Goal: Communication & Community: Answer question/provide support

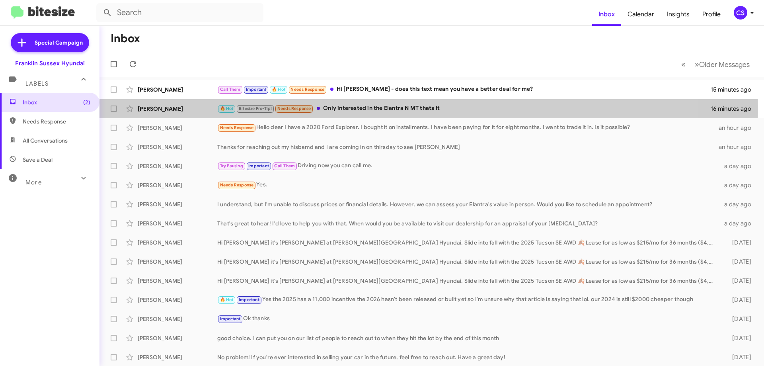
click at [374, 109] on div "🔥 Hot Bitesize Pro-Tip! Needs Response Only interested in the Elantra N MT that…" at bounding box center [463, 108] width 493 height 9
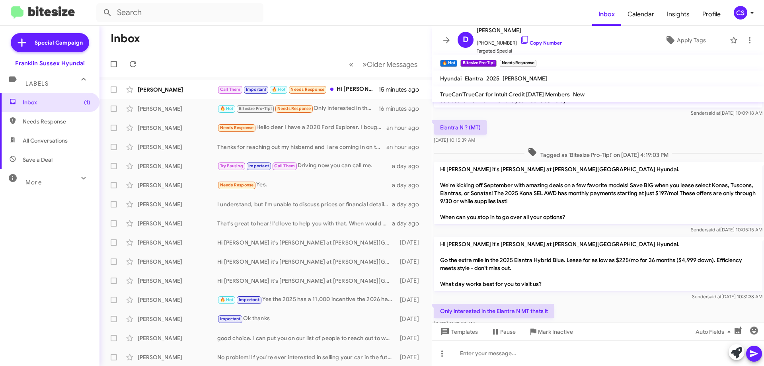
scroll to position [37, 0]
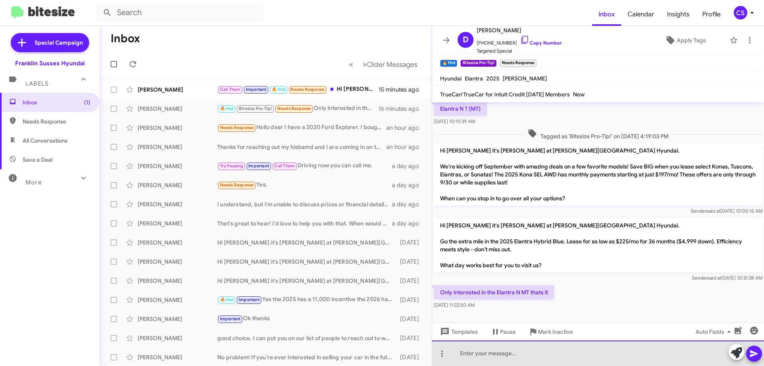
drag, startPoint x: 470, startPoint y: 353, endPoint x: 475, endPoint y: 352, distance: 5.2
click at [471, 351] on div at bounding box center [598, 352] width 332 height 25
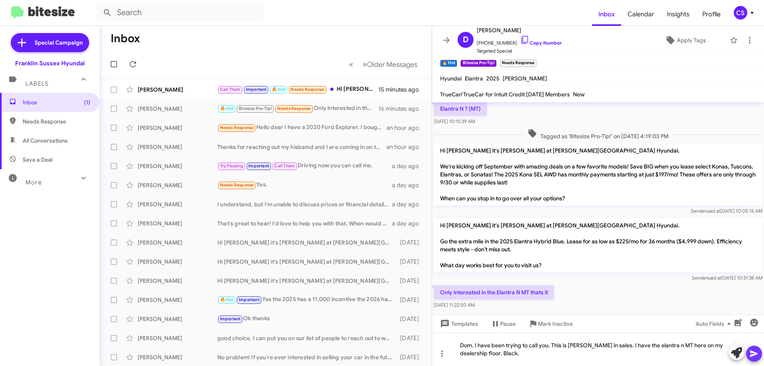
click at [758, 354] on icon at bounding box center [754, 354] width 10 height 10
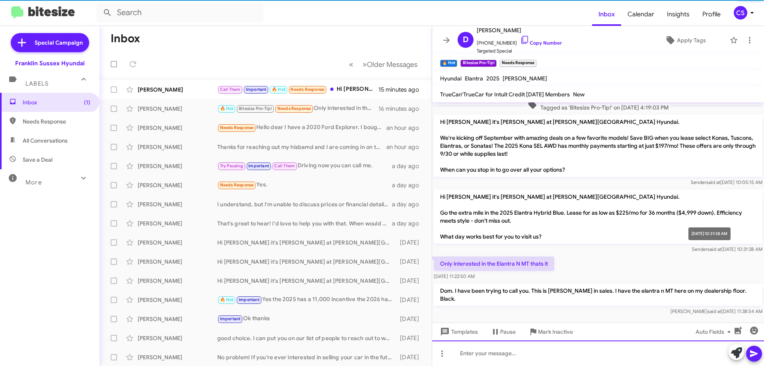
scroll to position [66, 0]
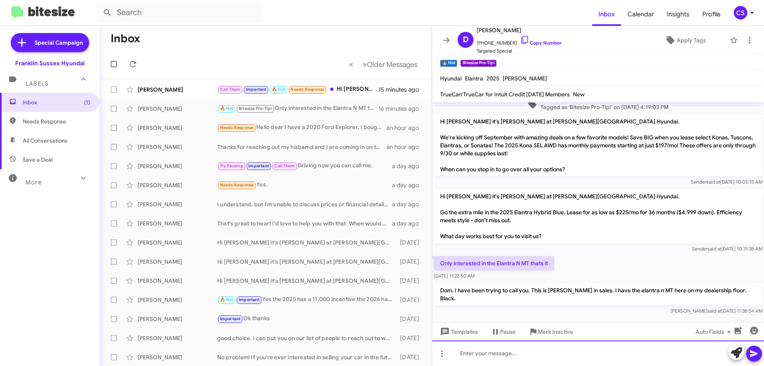
click at [466, 355] on div at bounding box center [598, 352] width 332 height 25
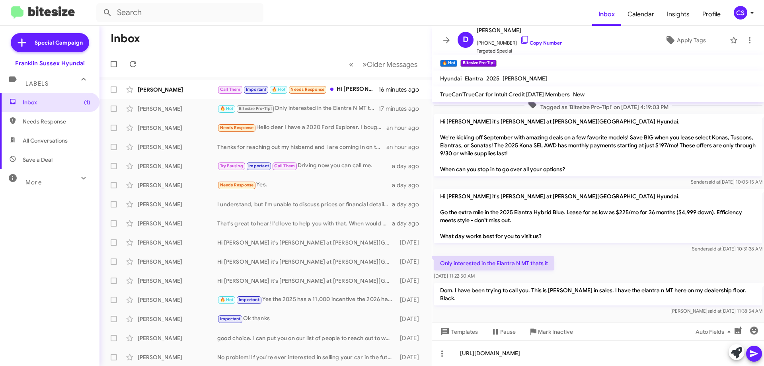
click at [758, 351] on icon at bounding box center [754, 354] width 10 height 10
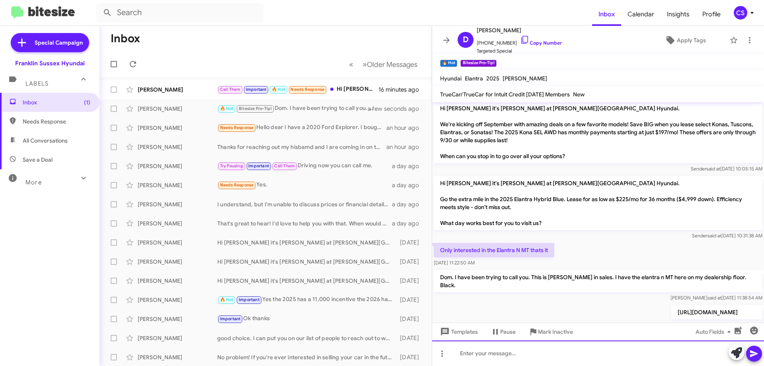
scroll to position [96, 0]
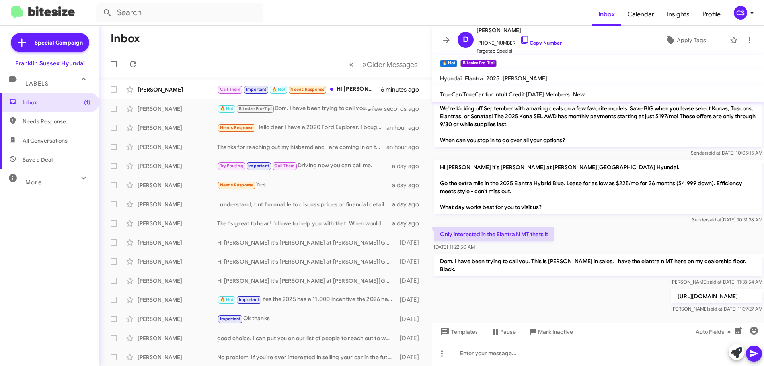
click at [524, 353] on div at bounding box center [598, 352] width 332 height 25
click at [525, 353] on div at bounding box center [598, 352] width 332 height 25
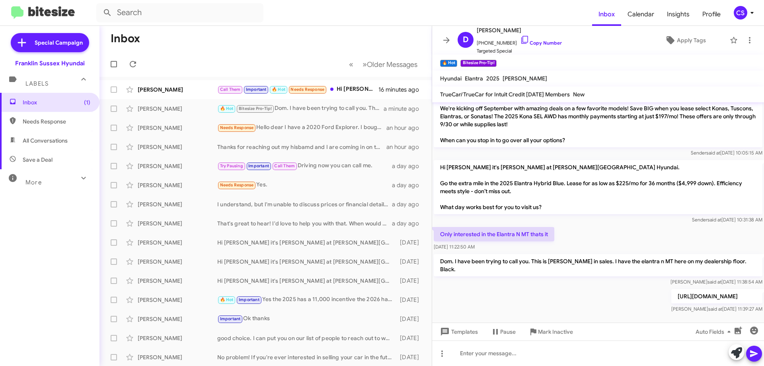
click at [188, 88] on div "[PERSON_NAME]" at bounding box center [178, 90] width 80 height 8
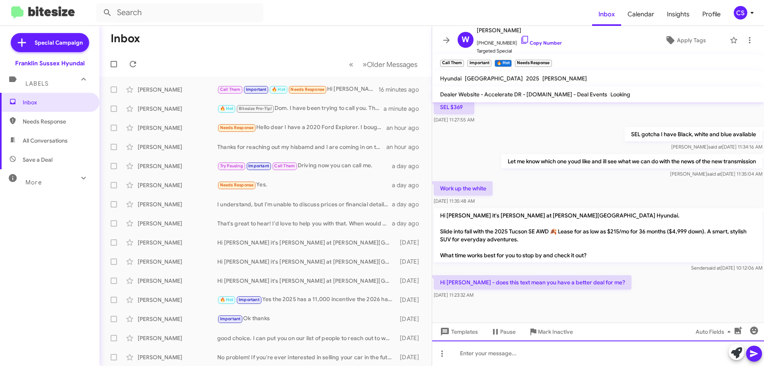
click at [516, 354] on div at bounding box center [598, 352] width 332 height 25
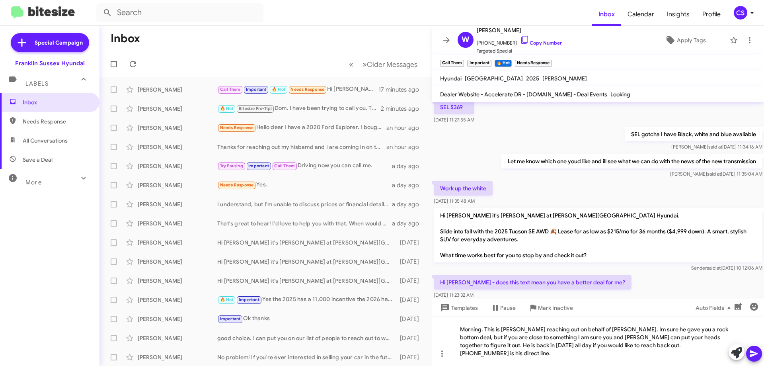
click at [757, 355] on icon at bounding box center [754, 354] width 10 height 10
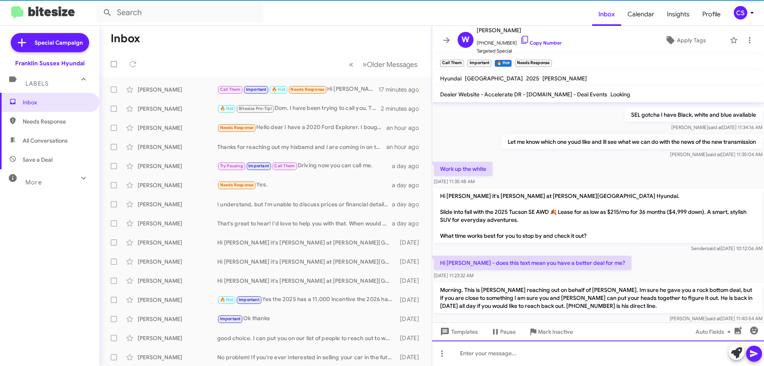
scroll to position [348, 0]
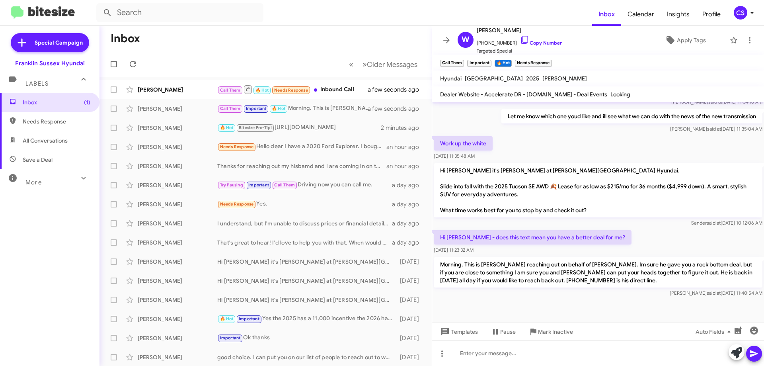
click at [188, 96] on div "[PERSON_NAME] Call Them 🔥 Hot Needs Response Inbound Call a few seconds ago" at bounding box center [266, 90] width 320 height 16
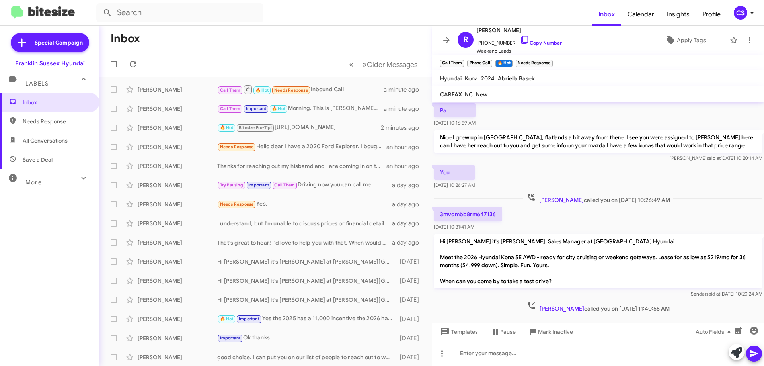
scroll to position [146, 0]
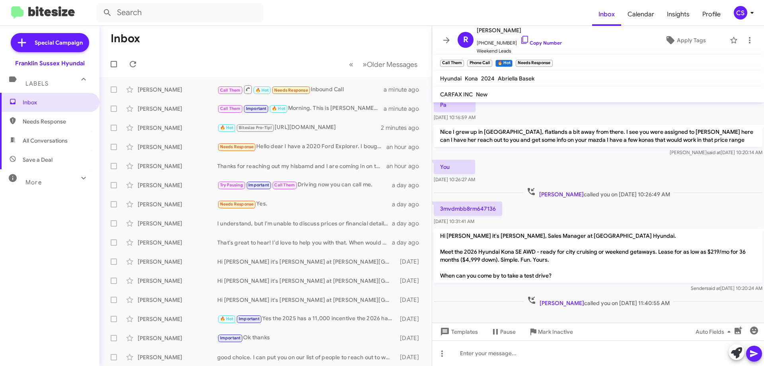
click at [324, 127] on div "🔥 Hot Bitesize Pro-Tip! [URL][DOMAIN_NAME]" at bounding box center [299, 127] width 164 height 9
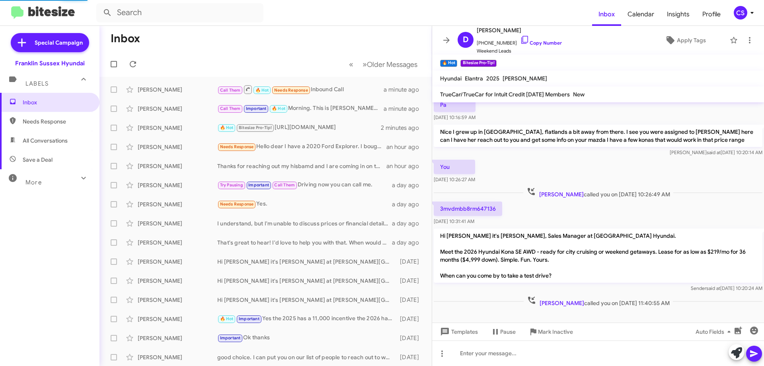
scroll to position [96, 0]
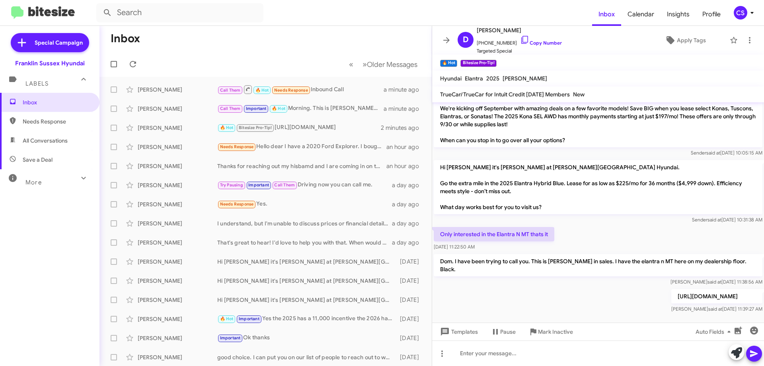
click at [478, 63] on small "Bitesize Pro-Tip!" at bounding box center [478, 63] width 36 height 7
